Goal: Navigation & Orientation: Find specific page/section

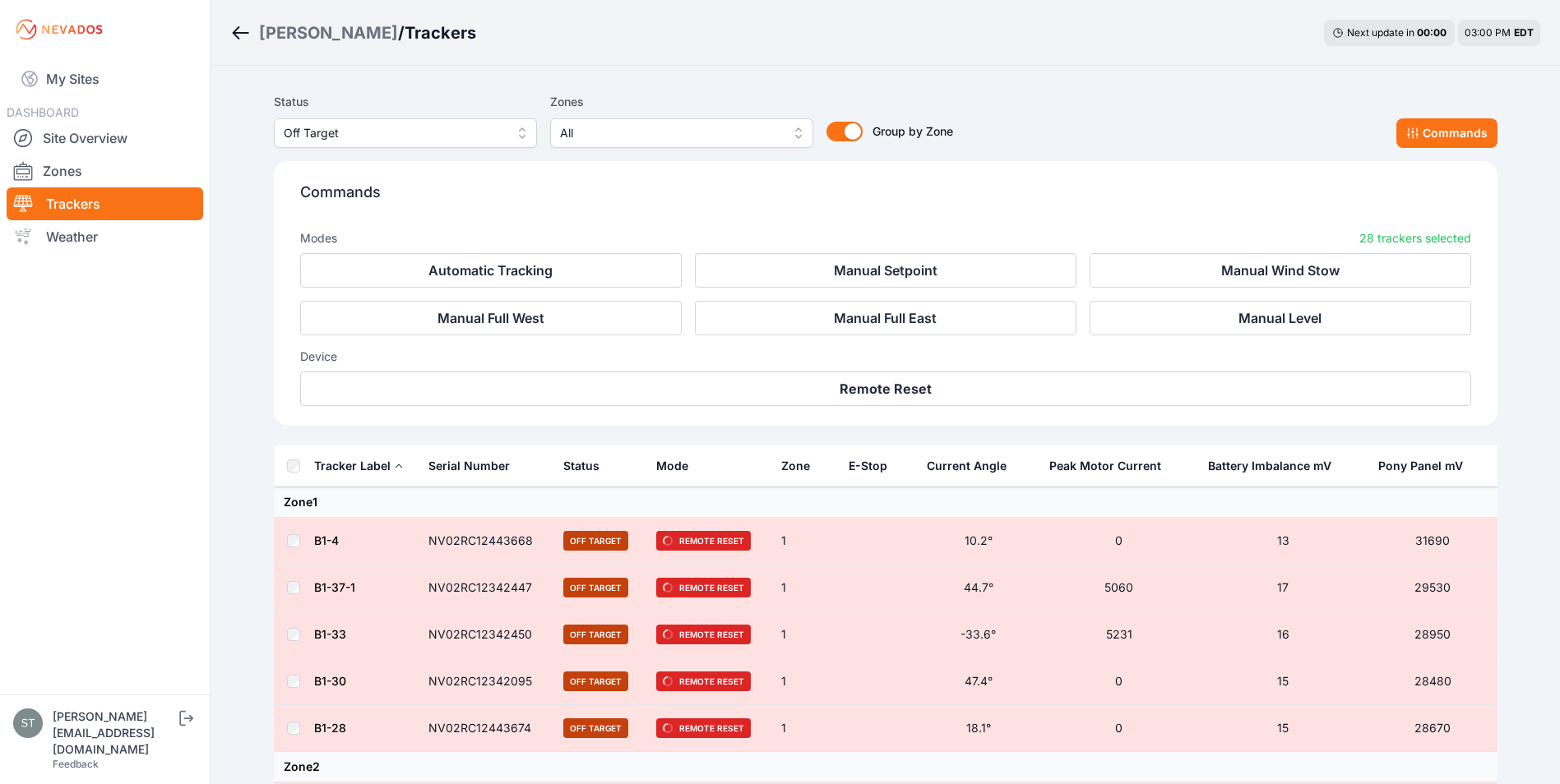
scroll to position [1183, 0]
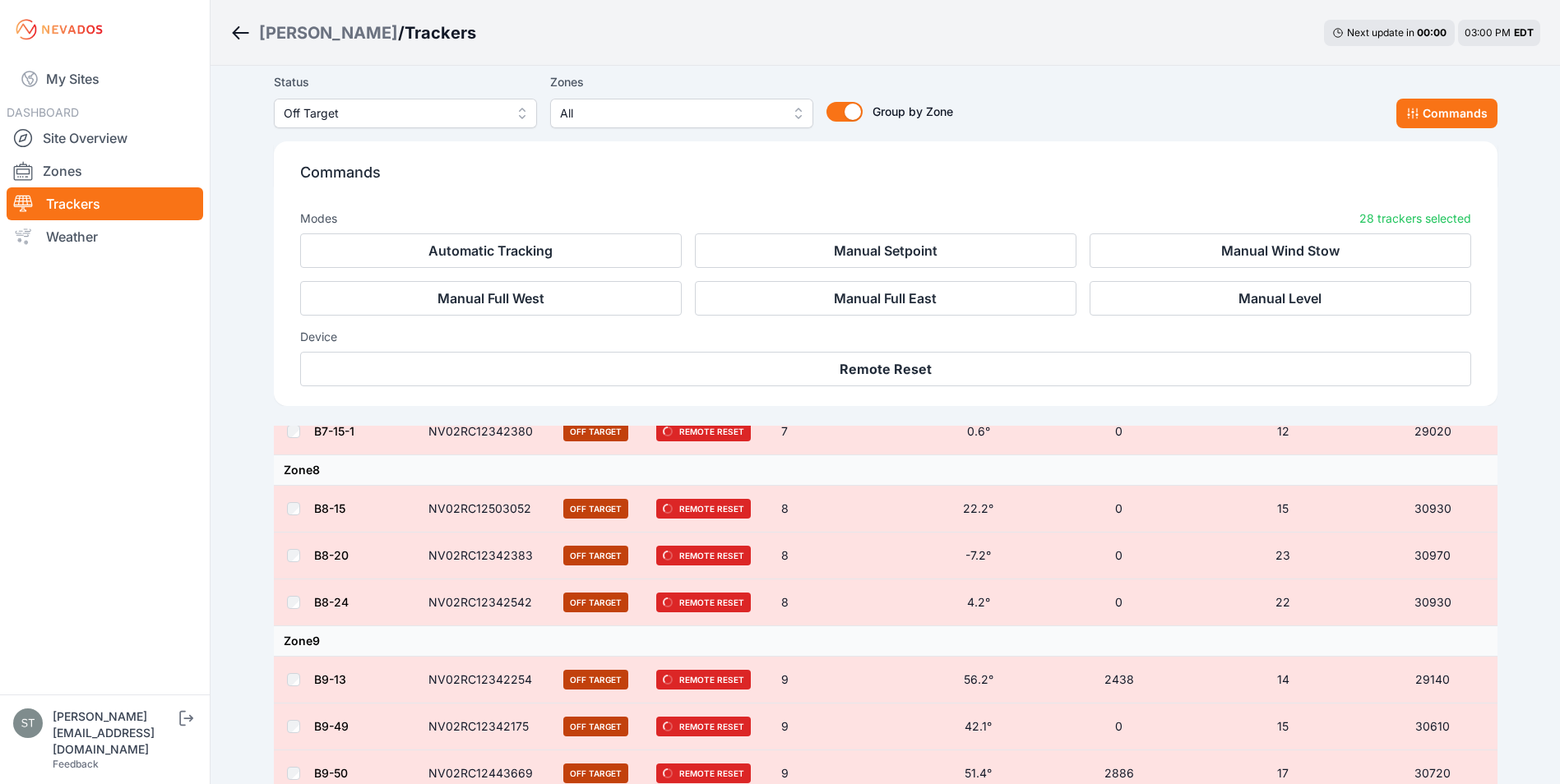
click at [520, 63] on div "Sarish / Trackers Next update in 00 : 00 03:00 PM EDT" at bounding box center [885, 32] width 1349 height 65
click at [71, 80] on link "My Sites" at bounding box center [104, 79] width 197 height 40
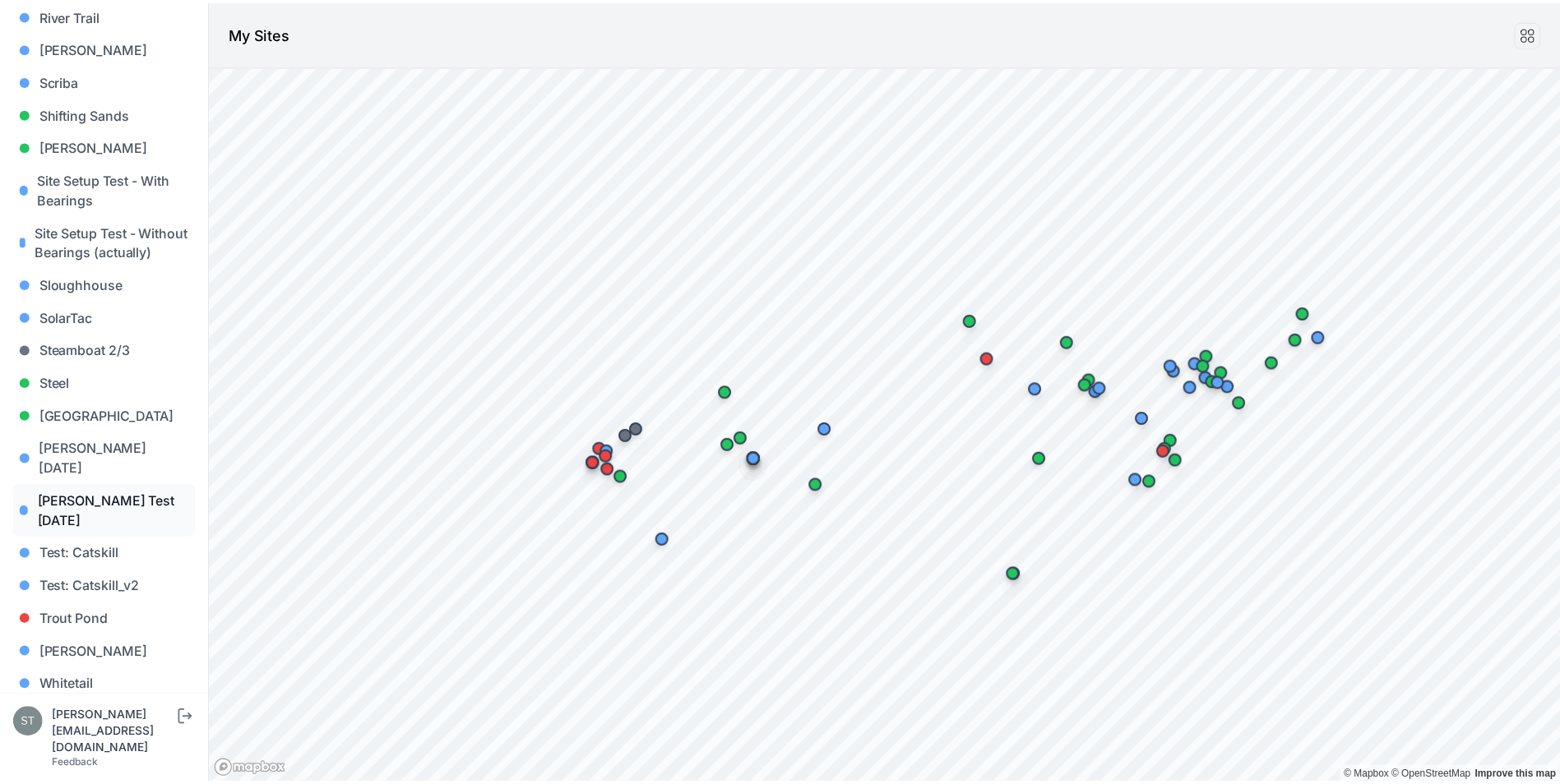
scroll to position [1489, 0]
click at [56, 378] on link "Steel" at bounding box center [104, 382] width 183 height 33
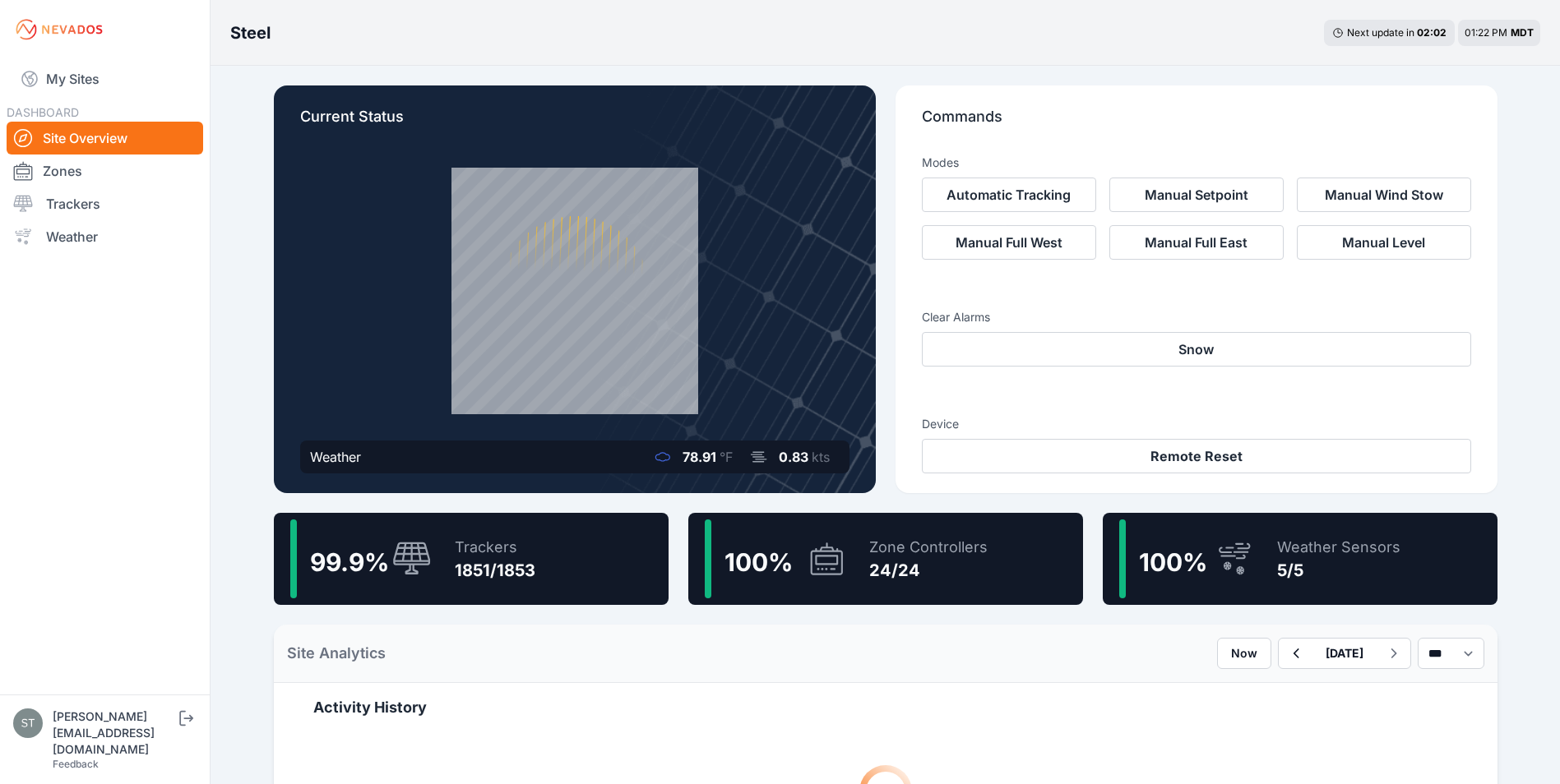
click at [467, 572] on div "1851/1853" at bounding box center [495, 570] width 81 height 23
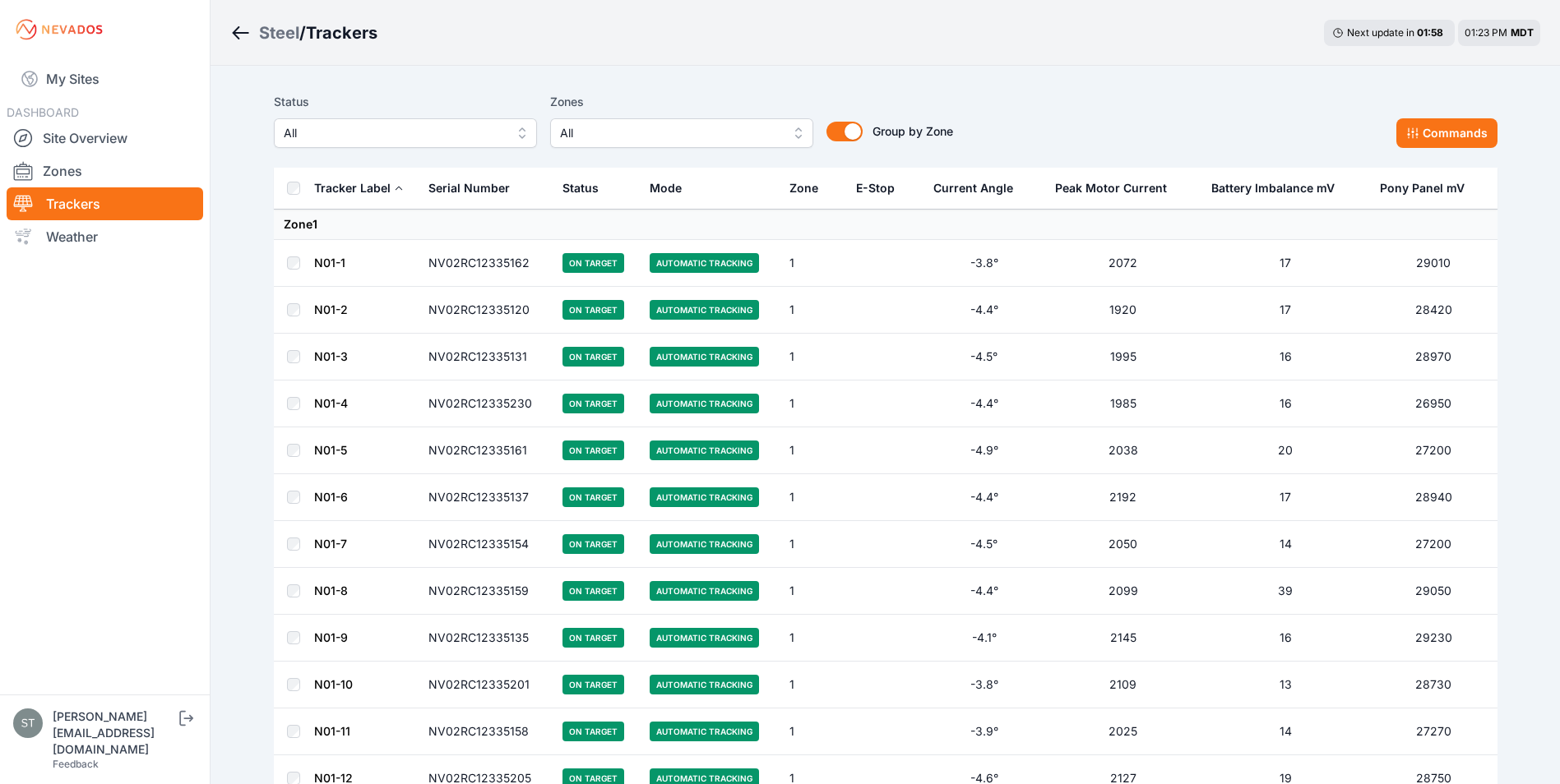
click at [329, 310] on link "N01-2" at bounding box center [331, 309] width 34 height 14
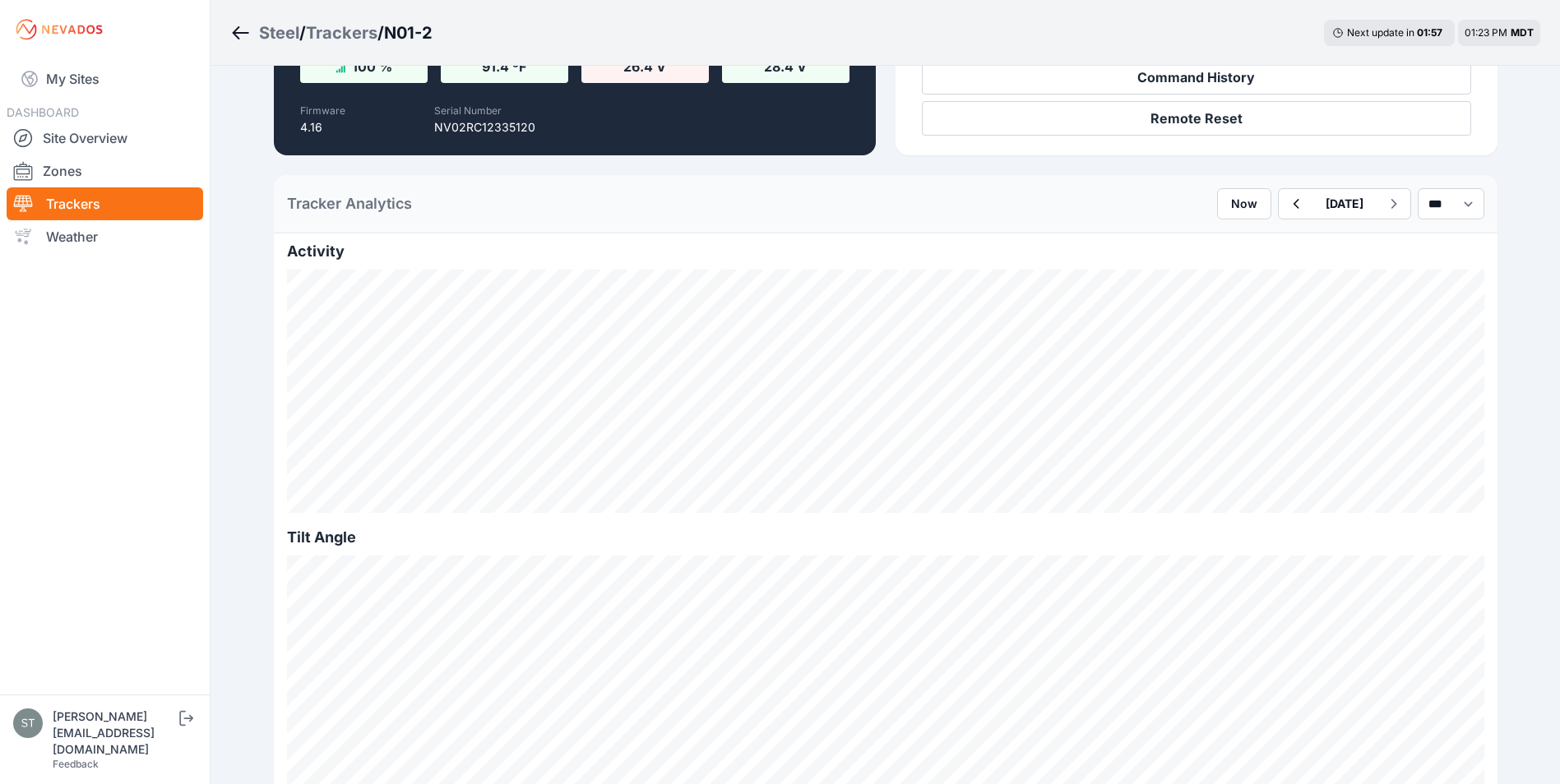
scroll to position [328, 0]
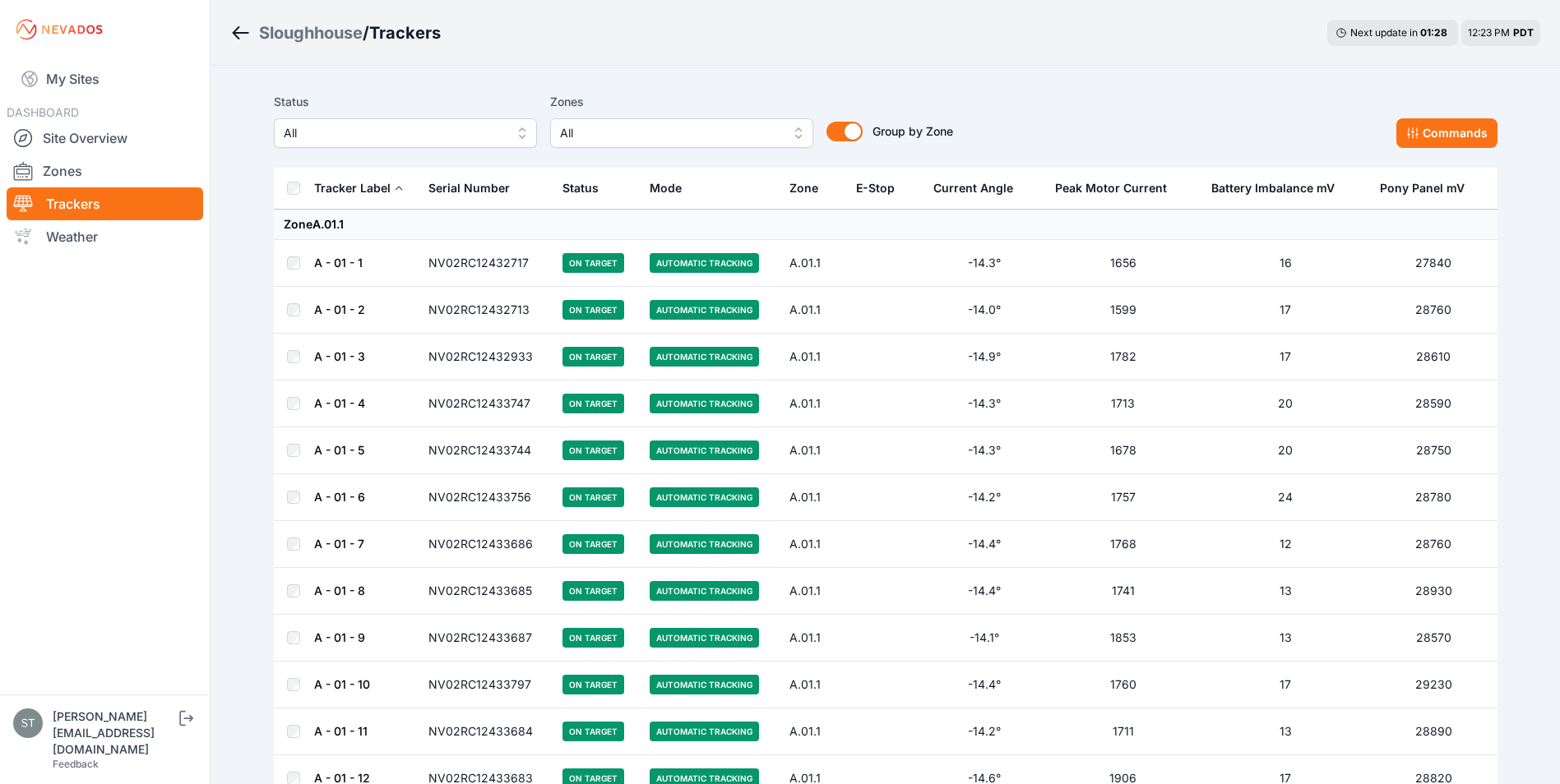
click at [341, 264] on link "A - 01 - 1" at bounding box center [338, 262] width 48 height 14
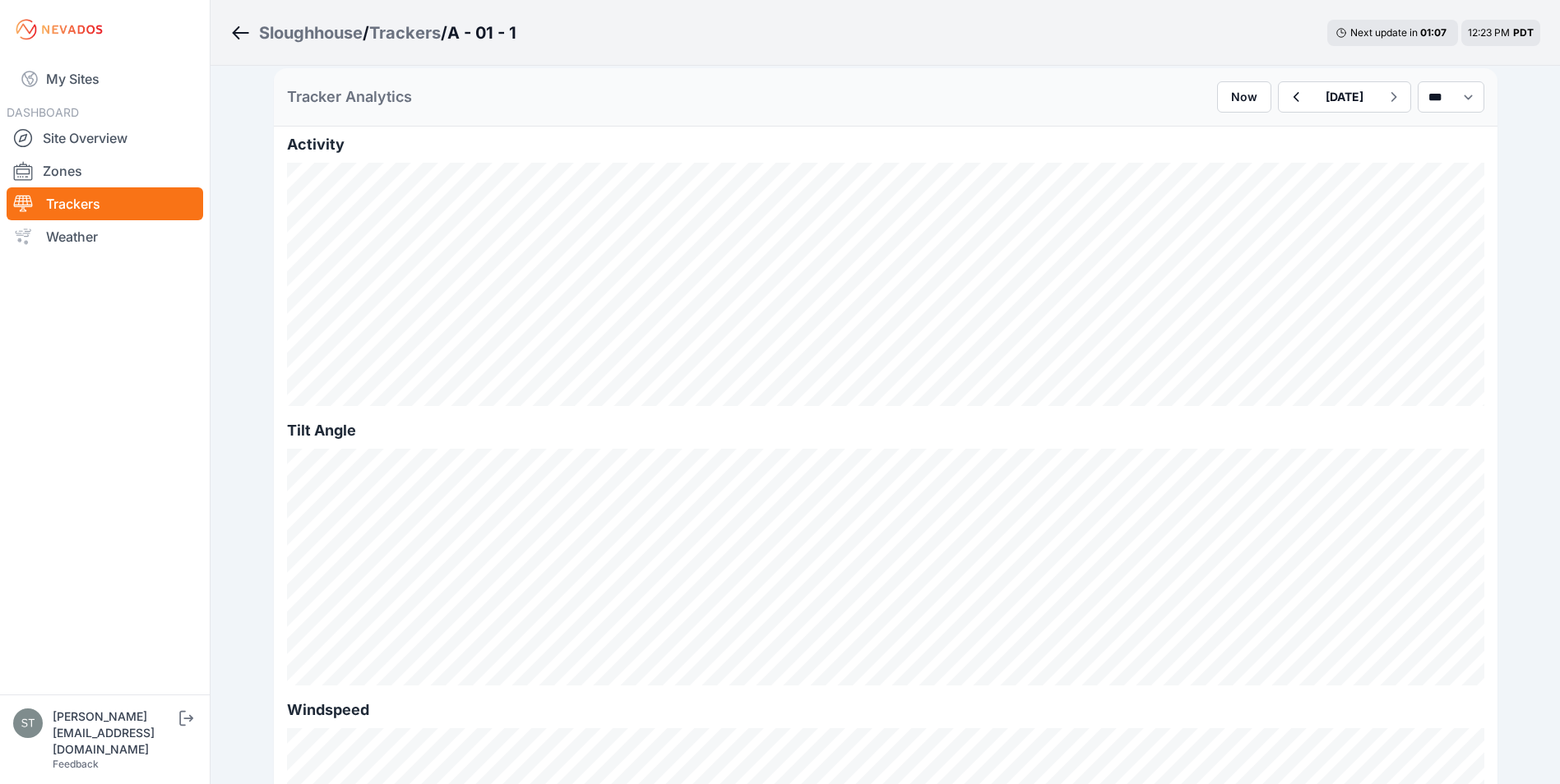
scroll to position [411, 0]
